Goal: Task Accomplishment & Management: Manage account settings

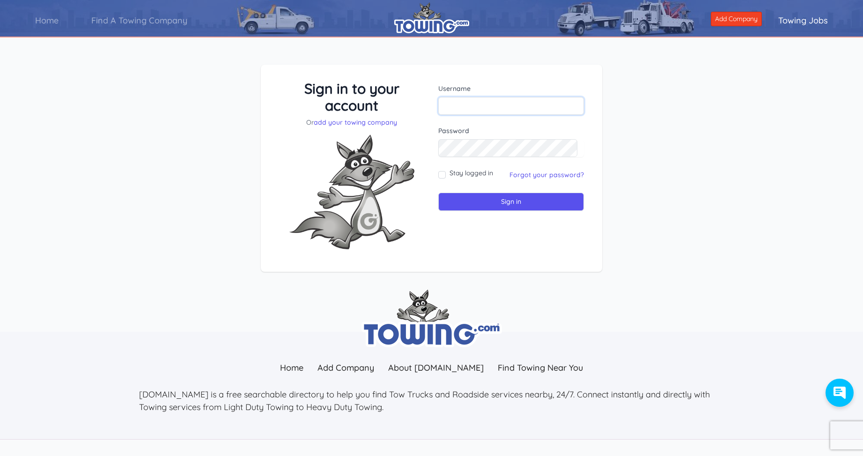
click at [474, 107] on input "text" at bounding box center [511, 106] width 146 height 18
drag, startPoint x: 630, startPoint y: 124, endPoint x: 678, endPoint y: 156, distance: 57.6
click at [630, 124] on div "Sign in to your account Or add your towing company Username Sign in" at bounding box center [431, 175] width 863 height 267
click at [506, 106] on input "text" at bounding box center [511, 106] width 146 height 18
type input "[PERSON_NAME][EMAIL_ADDRESS][DOMAIN_NAME]"
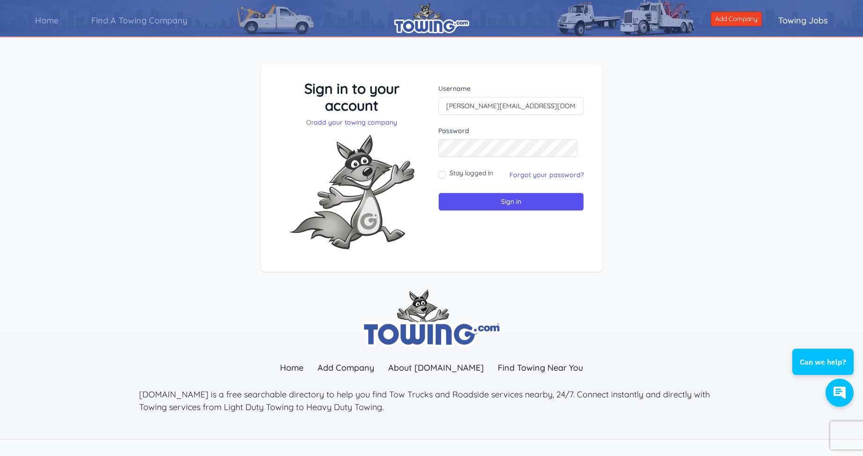
click at [823, 141] on div "Sign in to your account Or add your towing company Username [PERSON_NAME][EMAIL…" at bounding box center [431, 175] width 863 height 267
click at [443, 175] on input "Stay logged in" at bounding box center [441, 174] width 7 height 7
checkbox input "true"
click at [486, 200] on input "Sign in" at bounding box center [511, 202] width 146 height 18
click at [491, 201] on input "Sign in" at bounding box center [511, 202] width 146 height 18
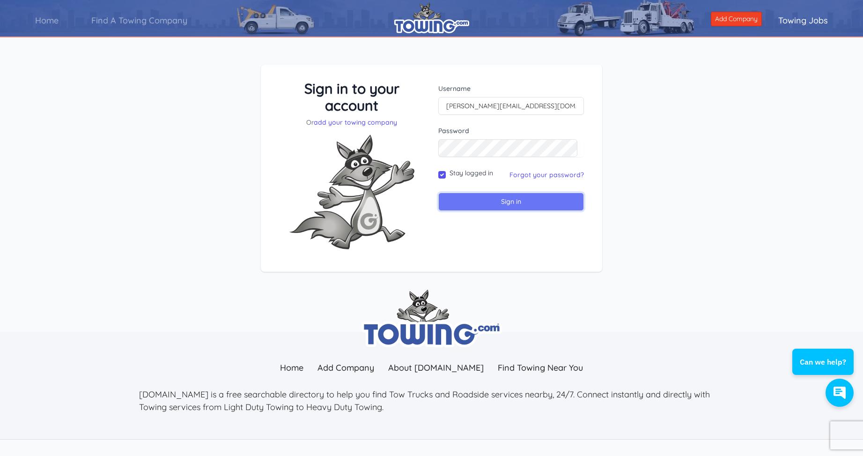
click at [514, 201] on input "Sign in" at bounding box center [511, 202] width 146 height 18
click at [515, 200] on input "Sign in" at bounding box center [511, 202] width 146 height 18
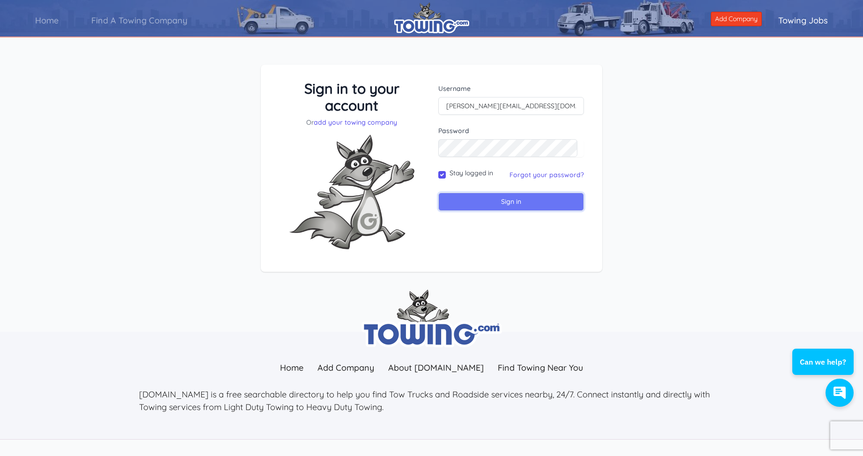
click at [515, 200] on input "Sign in" at bounding box center [511, 202] width 146 height 18
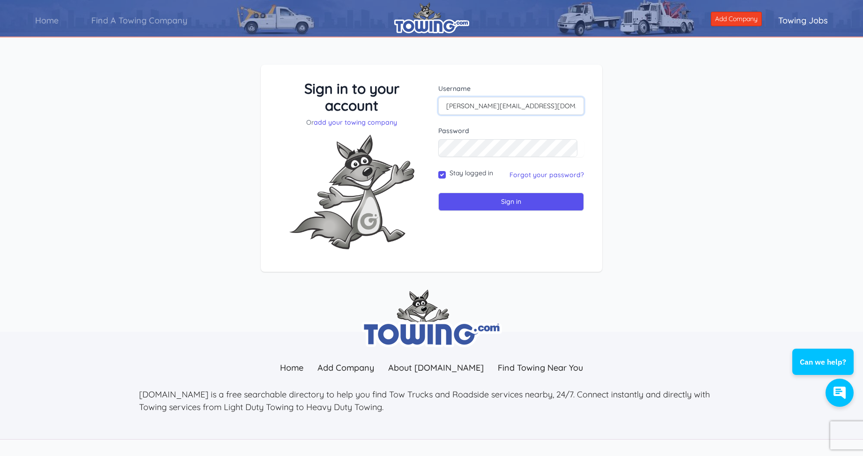
click at [539, 109] on input "[PERSON_NAME][EMAIL_ADDRESS][DOMAIN_NAME]" at bounding box center [511, 106] width 146 height 18
type input "J"
type input "[PERSON_NAME][EMAIL_ADDRESS][DOMAIN_NAME]"
click at [519, 200] on input "Sign in" at bounding box center [511, 202] width 146 height 18
click at [518, 201] on input "Sign in" at bounding box center [511, 202] width 146 height 18
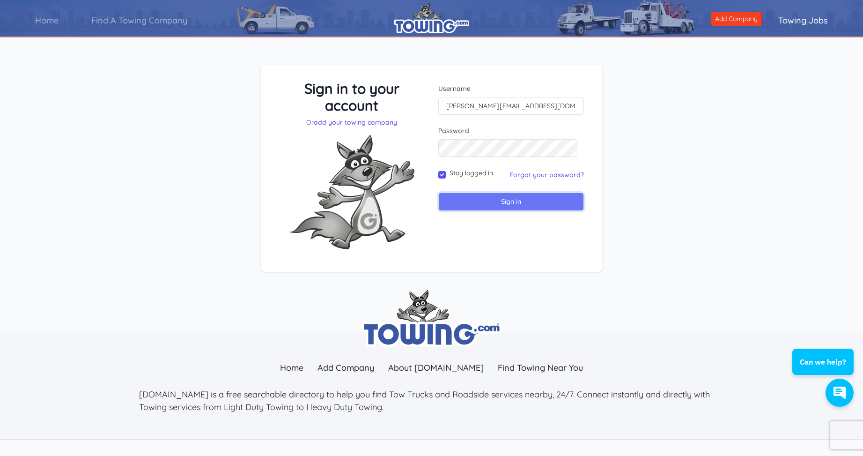
click at [518, 201] on input "Sign in" at bounding box center [511, 202] width 146 height 18
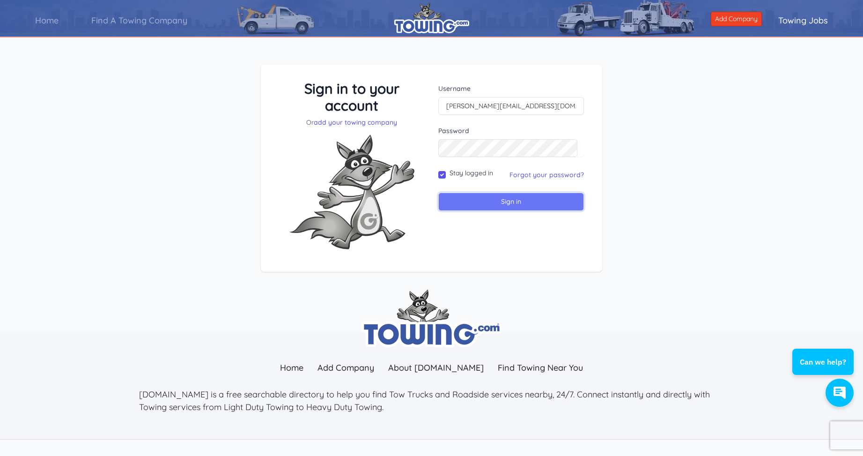
click at [518, 201] on input "Sign in" at bounding box center [511, 202] width 146 height 18
click at [512, 201] on input "Sign in" at bounding box center [511, 202] width 146 height 18
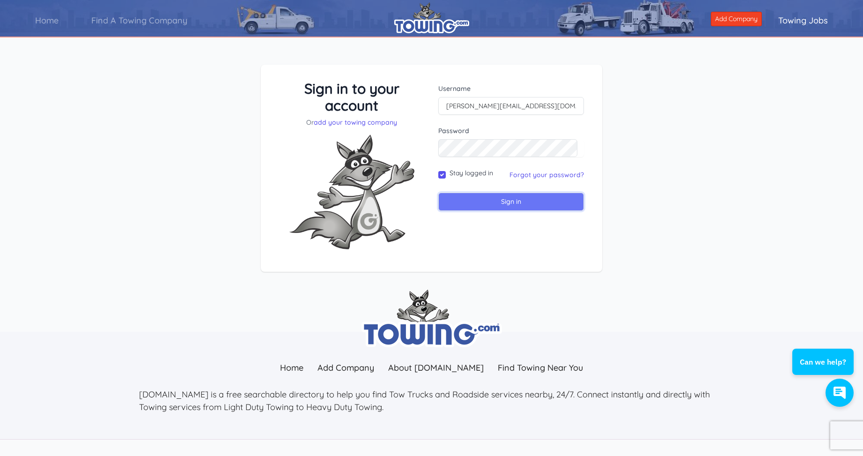
click at [512, 201] on input "Sign in" at bounding box center [511, 202] width 146 height 18
click at [504, 204] on input "Sign in" at bounding box center [511, 202] width 146 height 18
click at [442, 177] on input "Stay logged in" at bounding box center [441, 174] width 7 height 7
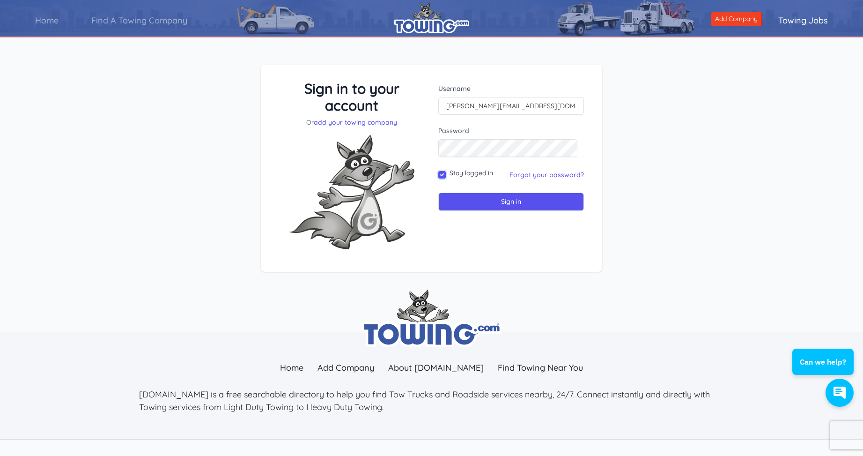
checkbox input "false"
click at [485, 200] on input "Sign in" at bounding box center [511, 202] width 146 height 18
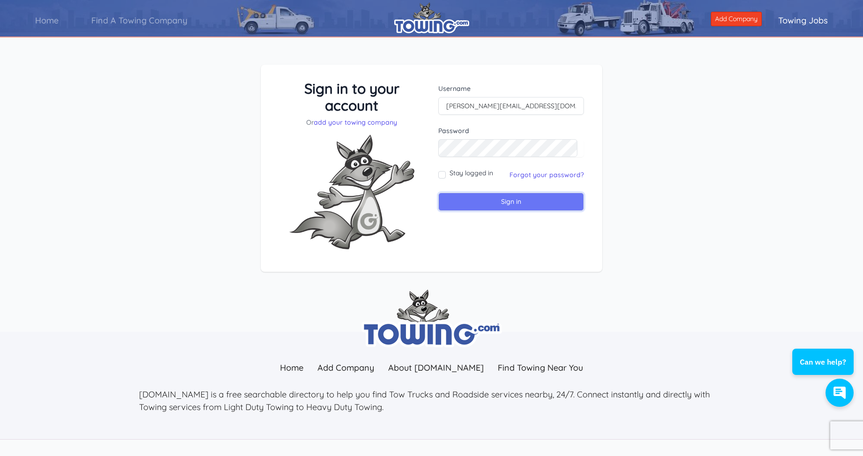
click at [485, 200] on input "Sign in" at bounding box center [511, 202] width 146 height 18
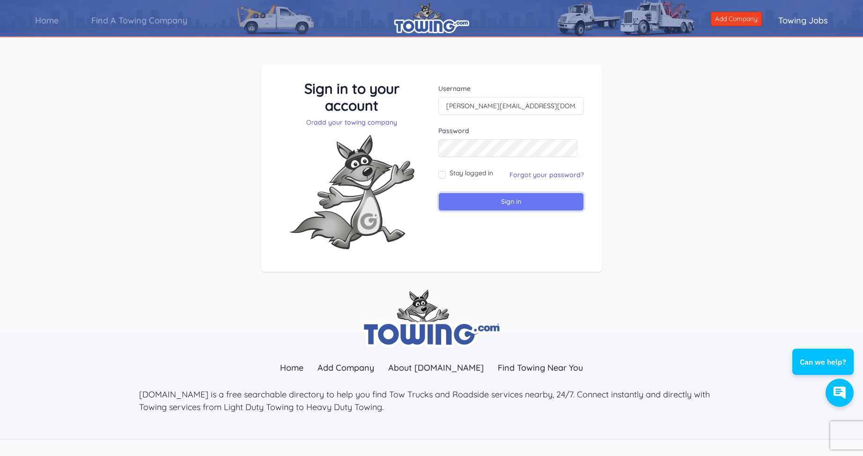
click at [485, 200] on input "Sign in" at bounding box center [511, 202] width 146 height 18
click at [509, 206] on input "Sign in" at bounding box center [511, 202] width 146 height 18
click at [519, 203] on input "Sign in" at bounding box center [511, 202] width 146 height 18
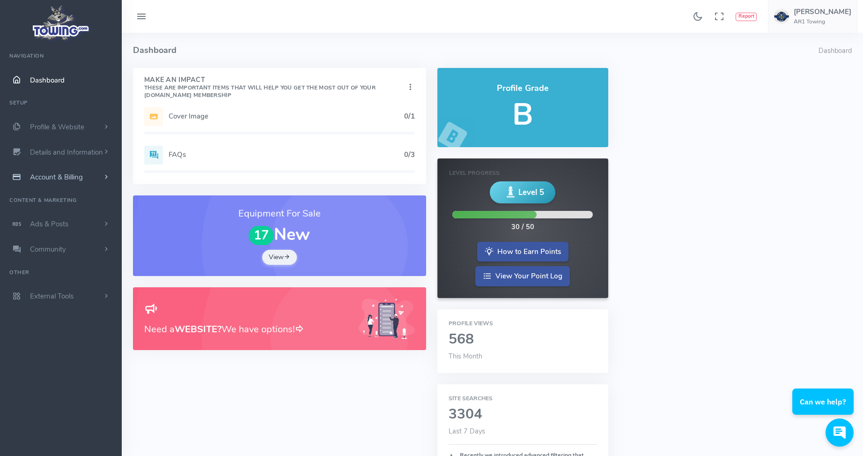
click at [78, 181] on span "Account & Billing" at bounding box center [56, 176] width 53 height 9
click at [45, 280] on link "Cancel" at bounding box center [72, 280] width 98 height 19
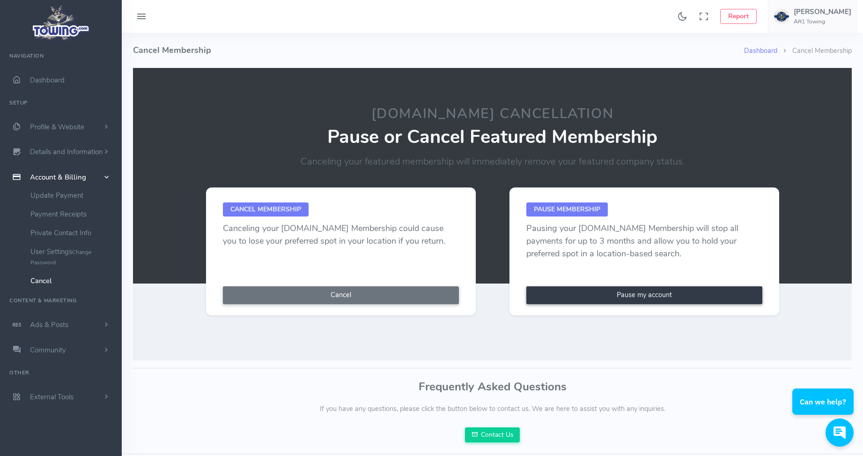
click at [282, 208] on span "Cancel Membership" at bounding box center [266, 209] width 86 height 14
click at [290, 208] on span "Cancel Membership" at bounding box center [266, 209] width 86 height 14
click at [293, 221] on div "Cancel Membership Canceling your Towing.com Membership could cause you to lose …" at bounding box center [341, 222] width 270 height 70
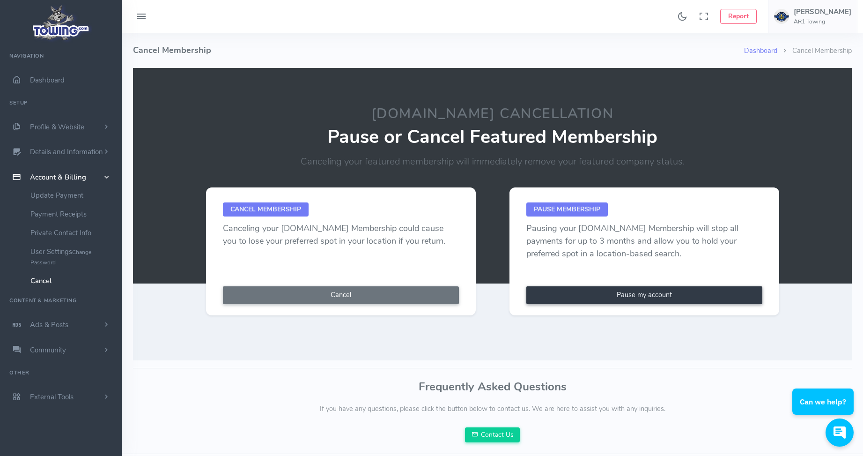
click at [284, 211] on span "Cancel Membership" at bounding box center [266, 209] width 86 height 14
click at [352, 297] on button "Cancel" at bounding box center [341, 295] width 236 height 18
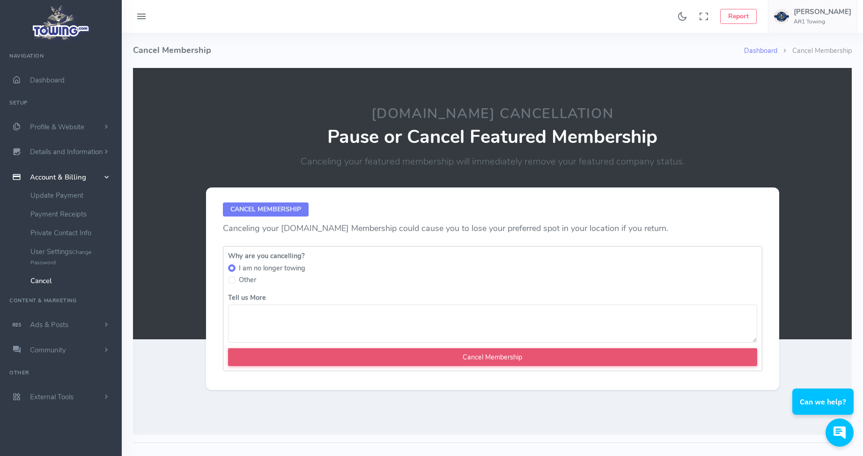
click at [457, 355] on input "Cancel Membership" at bounding box center [492, 357] width 529 height 18
click at [412, 356] on input "Cancel Membership" at bounding box center [492, 357] width 529 height 18
type textarea "no longer need it"
click at [478, 357] on input "Cancel Membership" at bounding box center [492, 357] width 529 height 18
click at [476, 358] on input "Cancel Membership" at bounding box center [492, 357] width 529 height 18
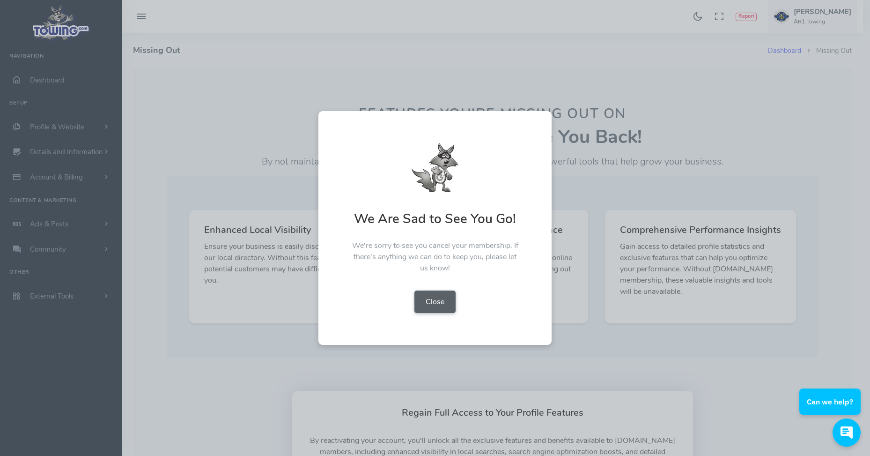
click at [442, 304] on button "Close" at bounding box center [435, 301] width 41 height 22
